Goal: Complete application form: Complete application form

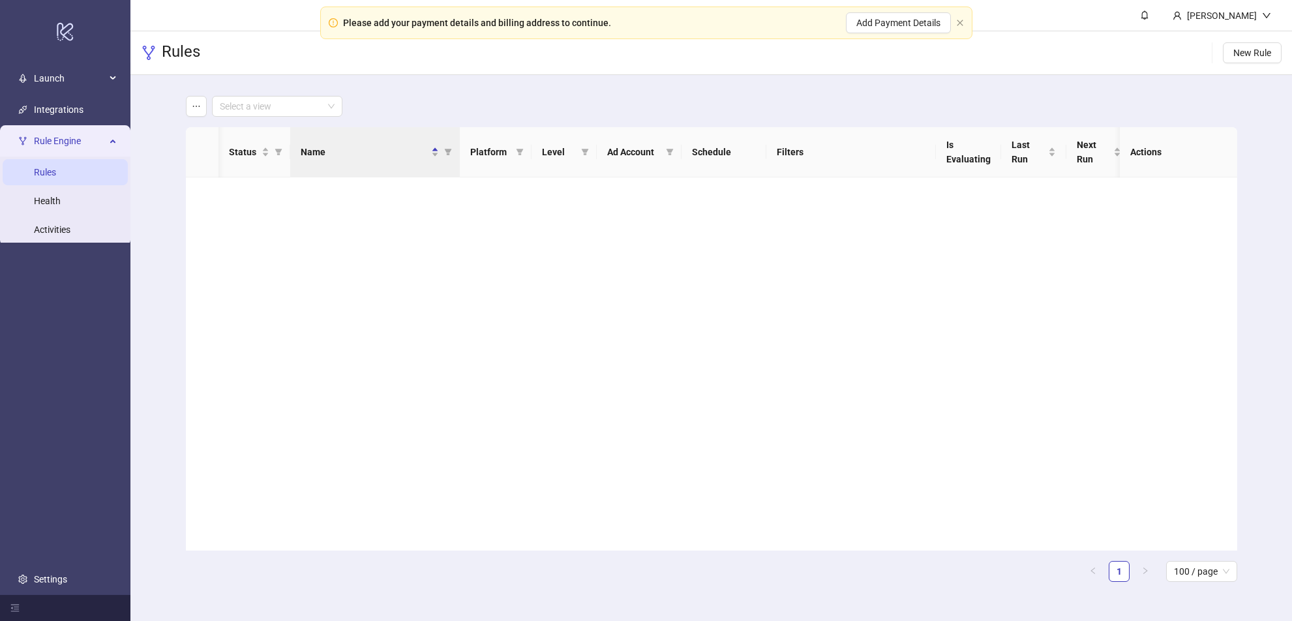
scroll to position [675, 0]
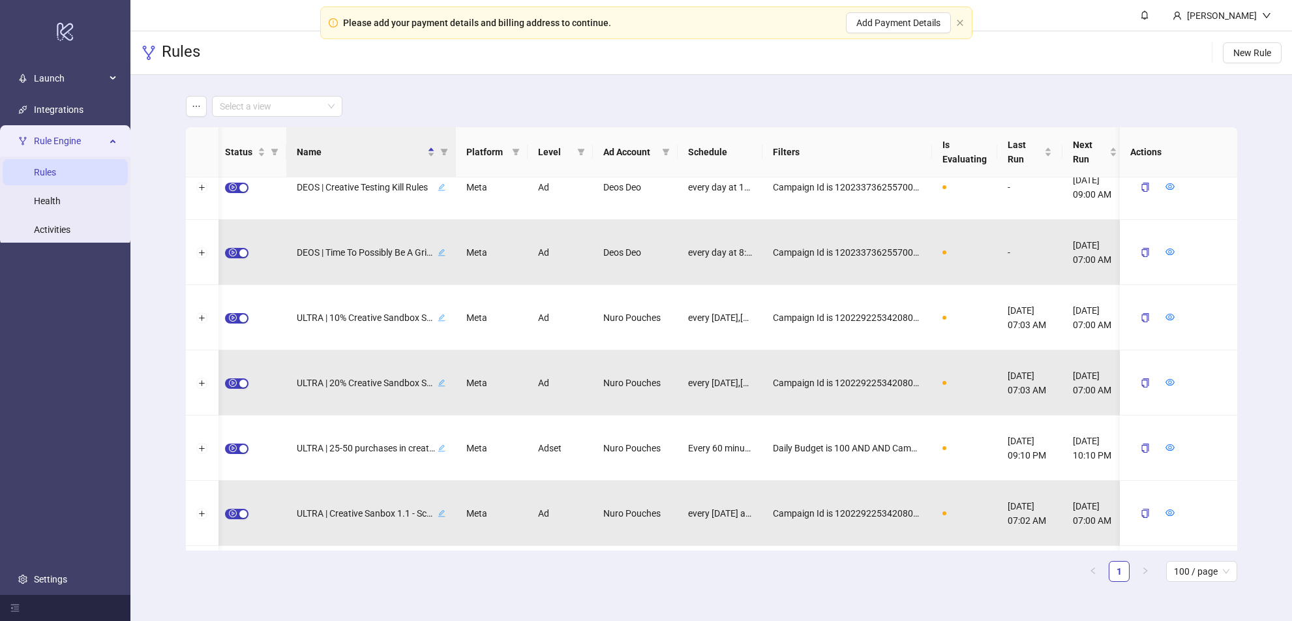
click at [697, 93] on main "Select a view Status Name Platform Level Ad Account Schedule Filters Is Evaluat…" at bounding box center [711, 344] width 1072 height 538
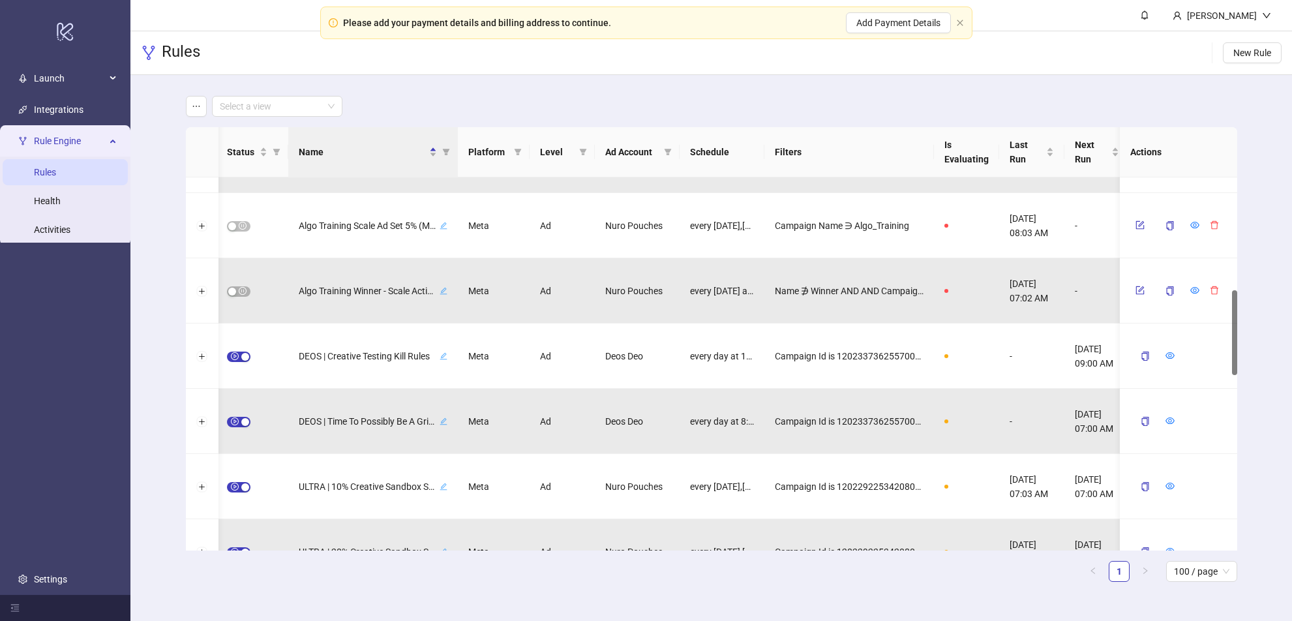
scroll to position [509, 0]
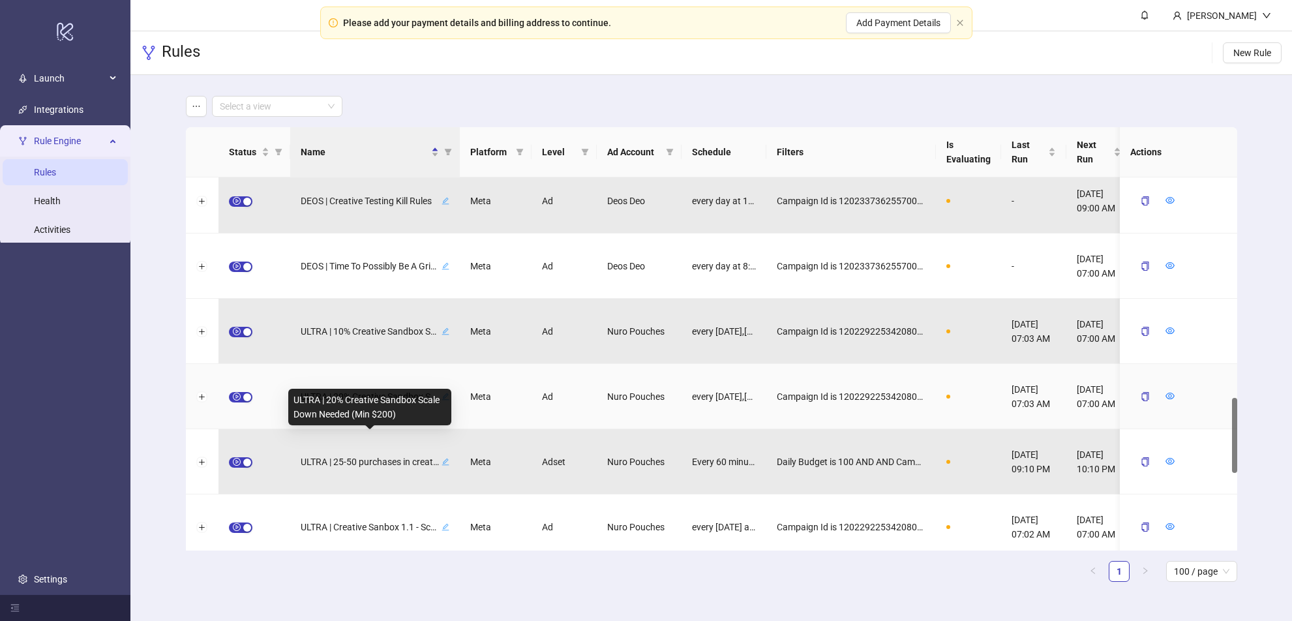
scroll to position [1133, 0]
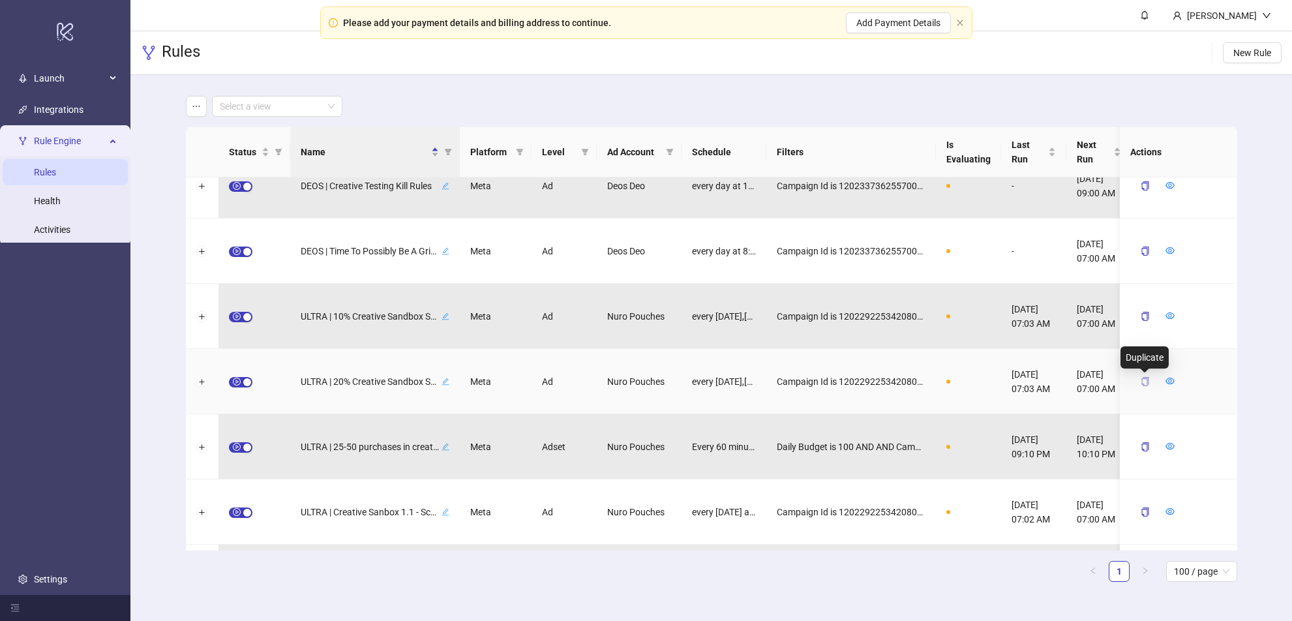
click at [1145, 384] on icon "copy" at bounding box center [1145, 381] width 9 height 9
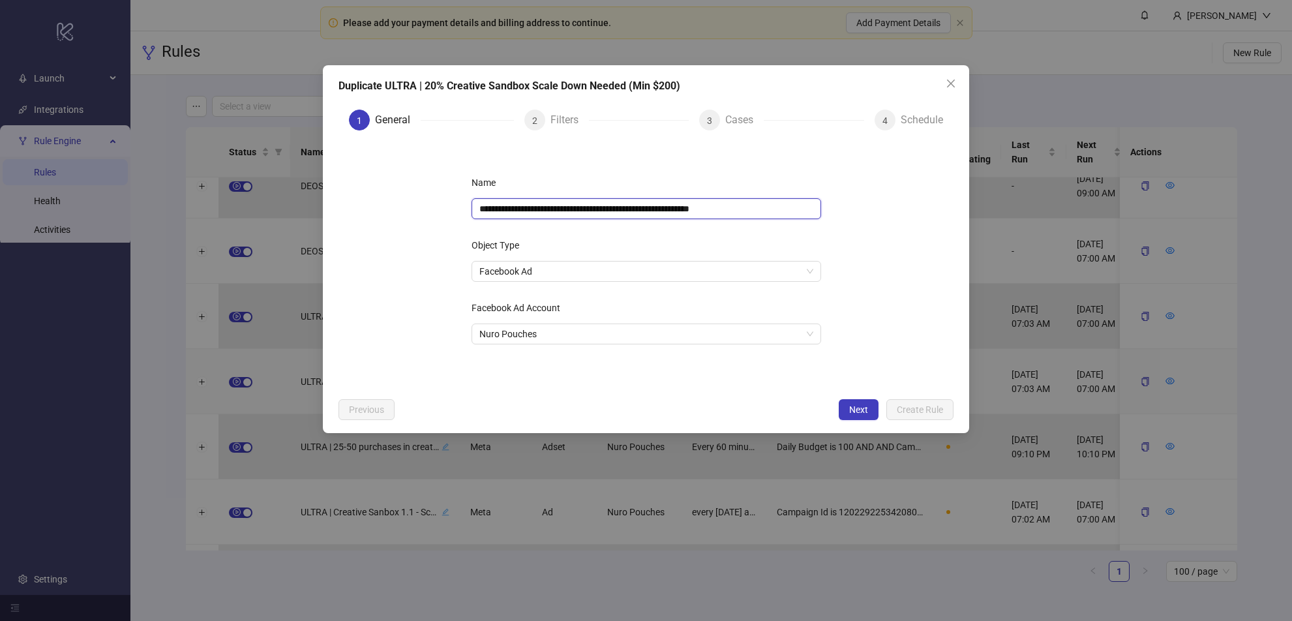
click at [616, 213] on input "**********" at bounding box center [647, 208] width 350 height 21
click at [885, 273] on form "**********" at bounding box center [646, 266] width 615 height 250
click at [859, 406] on span "Next" at bounding box center [858, 409] width 19 height 10
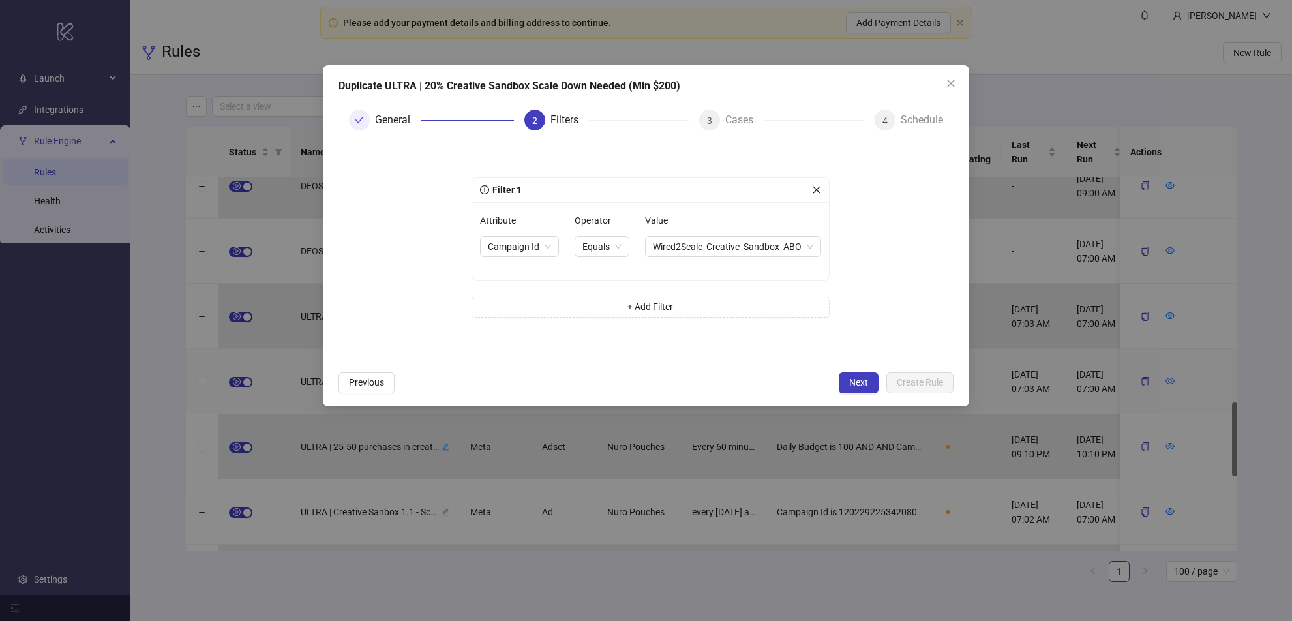
click at [860, 372] on button "Next" at bounding box center [859, 382] width 40 height 21
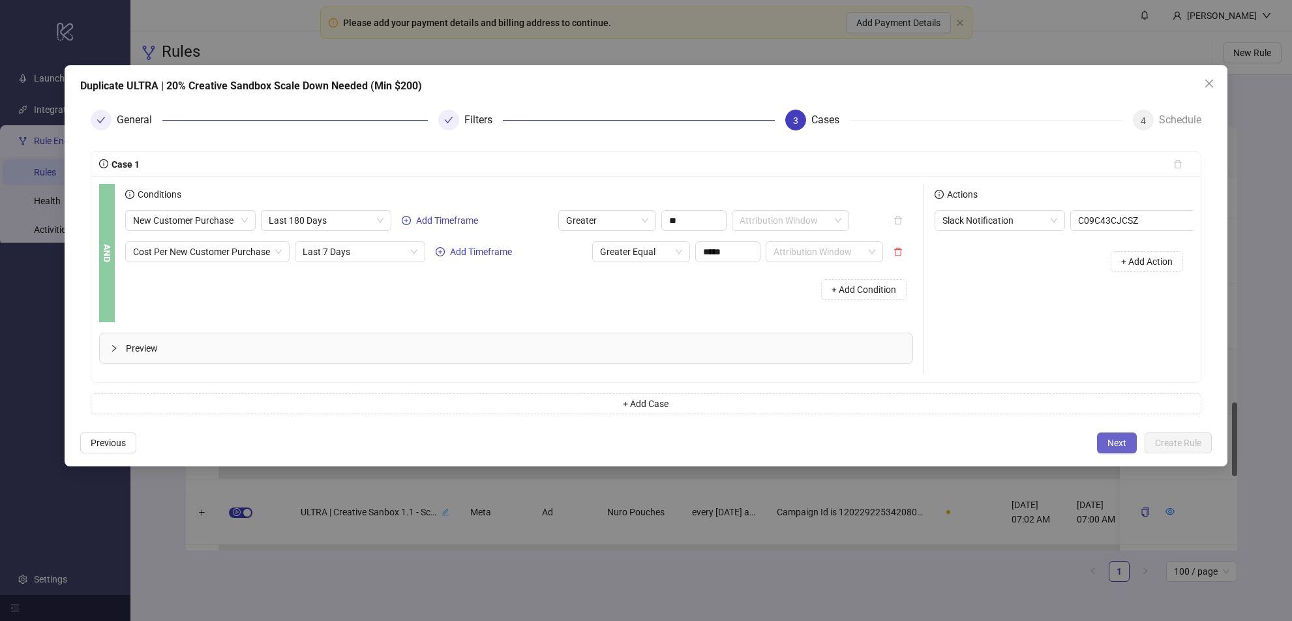
click at [1115, 434] on button "Next" at bounding box center [1117, 442] width 40 height 21
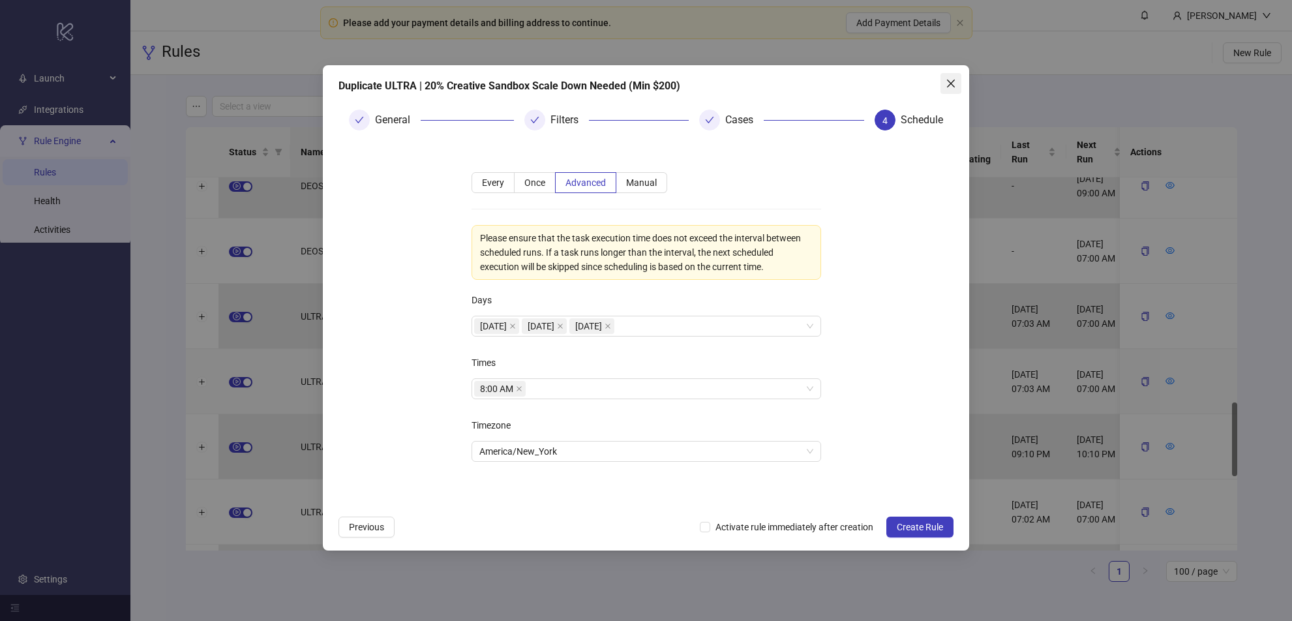
click at [952, 81] on icon "close" at bounding box center [951, 83] width 10 height 10
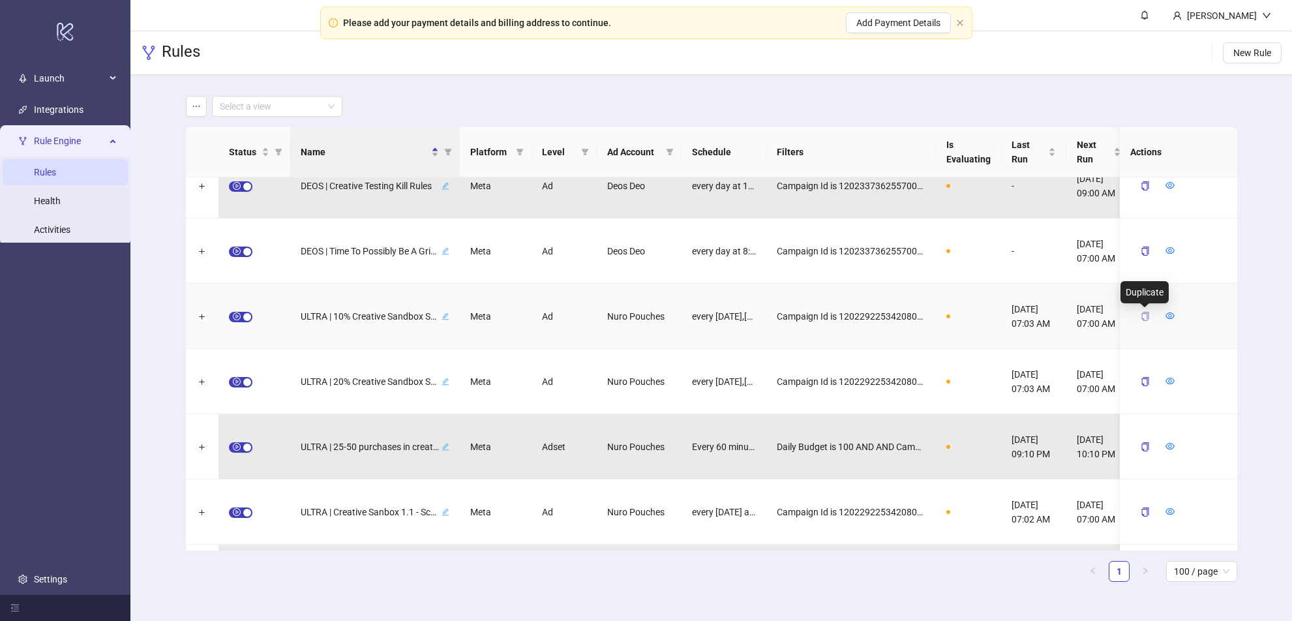
click at [1146, 314] on icon "copy" at bounding box center [1145, 316] width 9 height 9
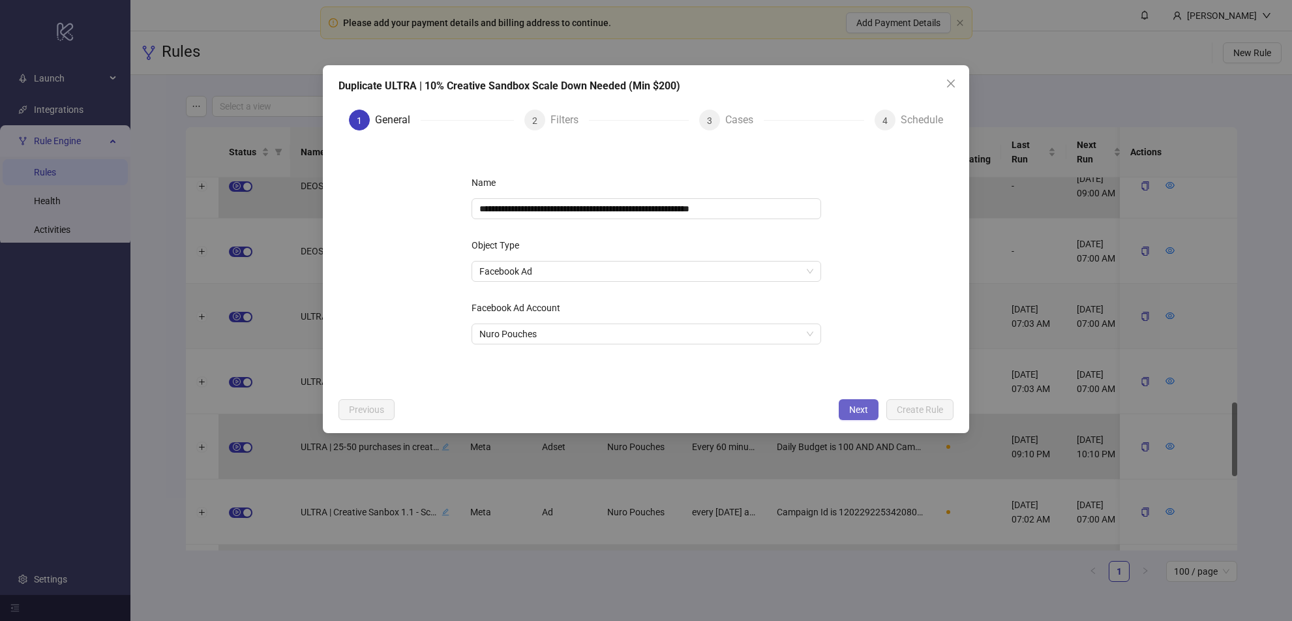
click at [855, 408] on span "Next" at bounding box center [858, 409] width 19 height 10
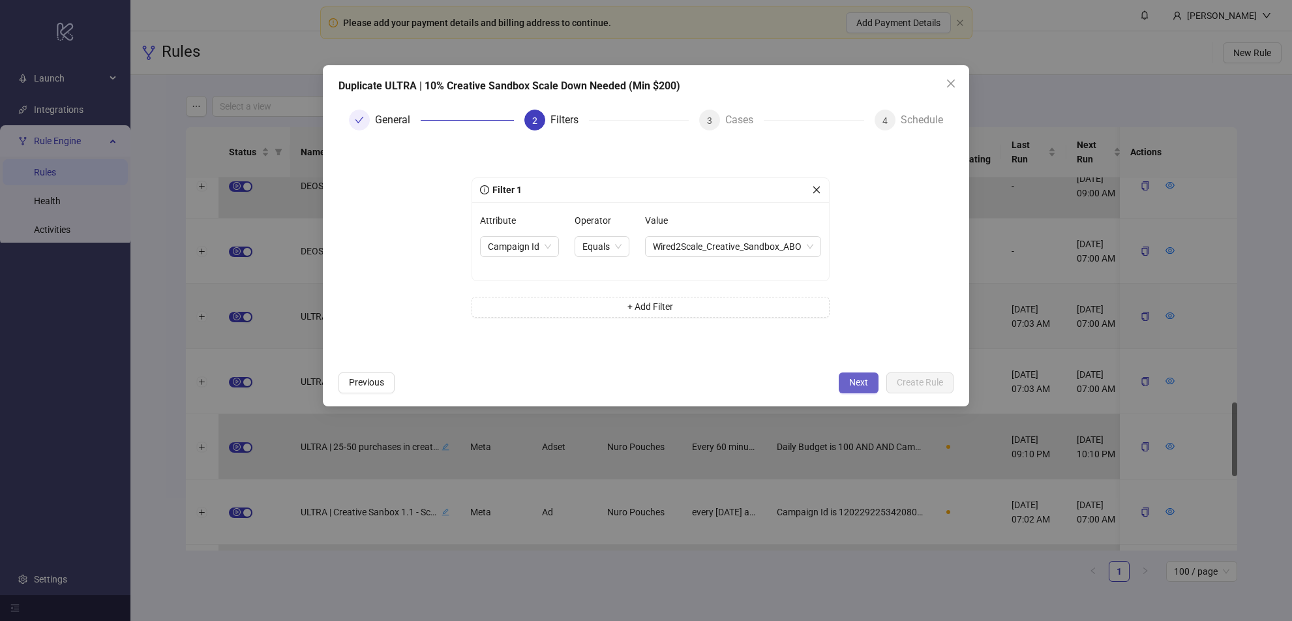
click at [854, 380] on span "Next" at bounding box center [858, 382] width 19 height 10
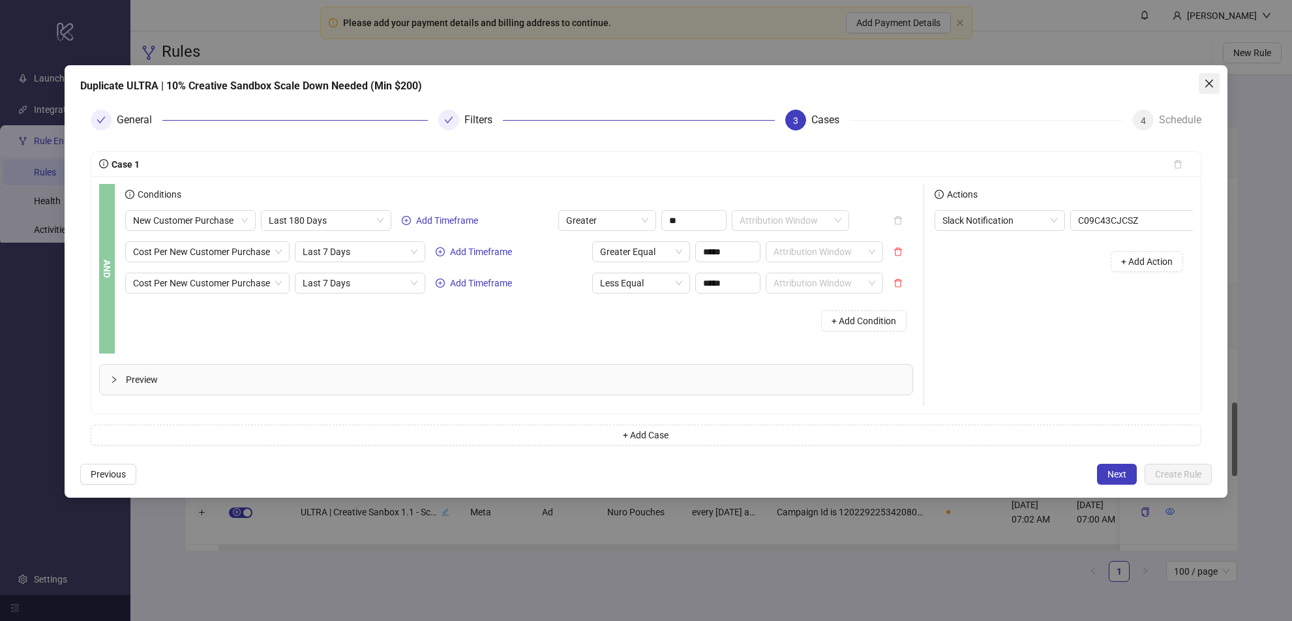
click at [1209, 82] on icon "close" at bounding box center [1209, 83] width 10 height 10
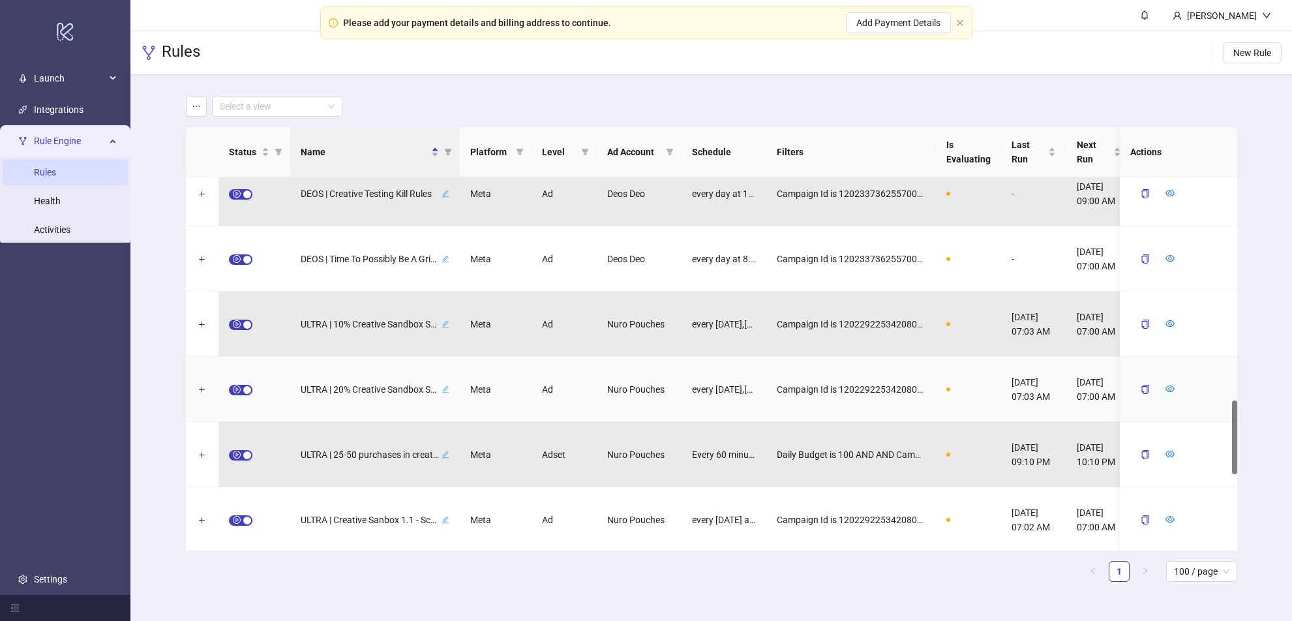
scroll to position [1127, 0]
